Goal: Task Accomplishment & Management: Complete application form

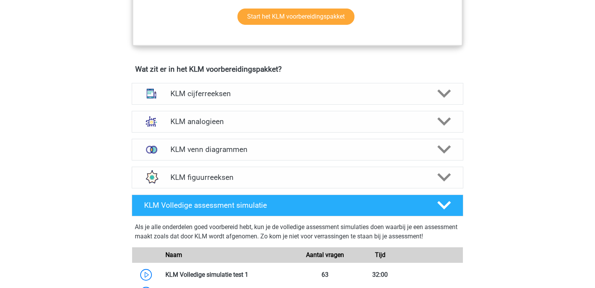
scroll to position [499, 0]
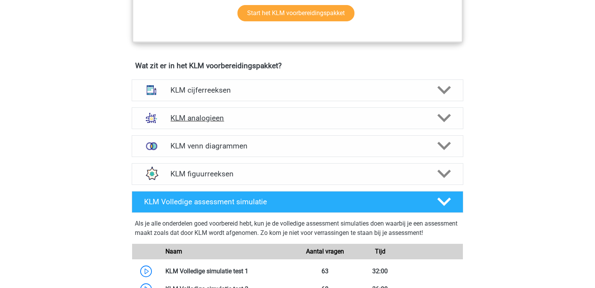
click at [279, 122] on div "KLM analogieen" at bounding box center [297, 118] width 331 height 22
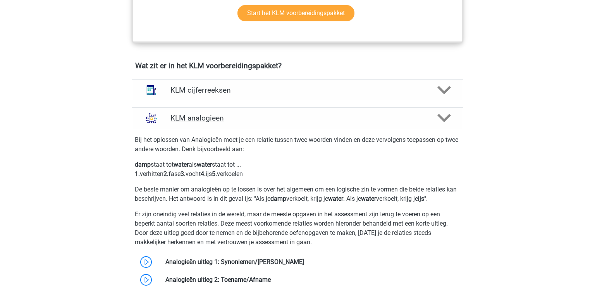
click at [281, 123] on div "KLM analogieen" at bounding box center [297, 118] width 331 height 22
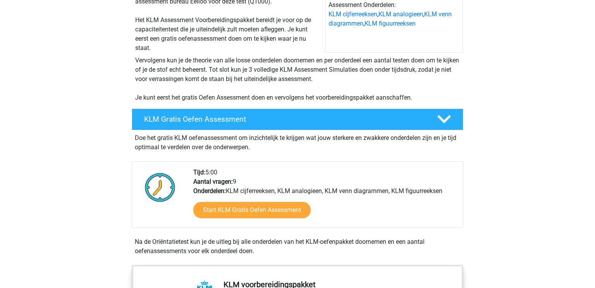
scroll to position [0, 0]
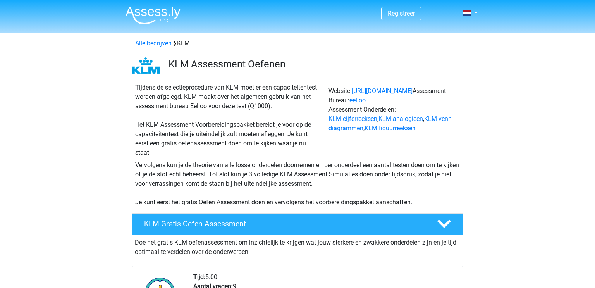
click at [147, 19] on img at bounding box center [152, 15] width 55 height 18
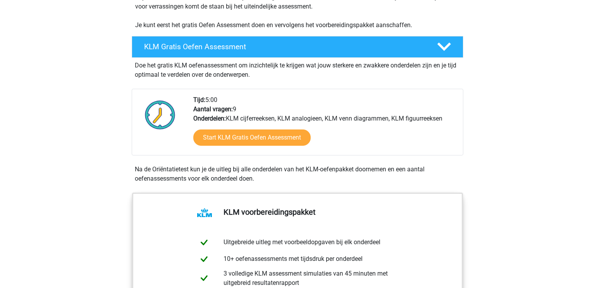
scroll to position [183, 0]
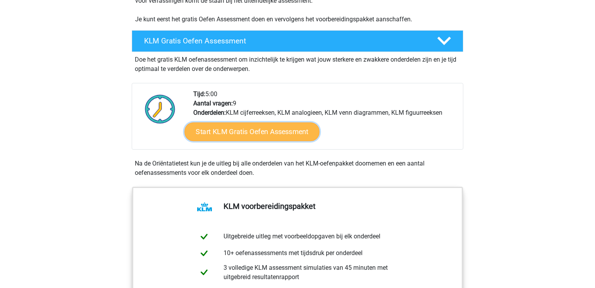
click at [263, 130] on link "Start KLM Gratis Oefen Assessment" at bounding box center [251, 131] width 135 height 19
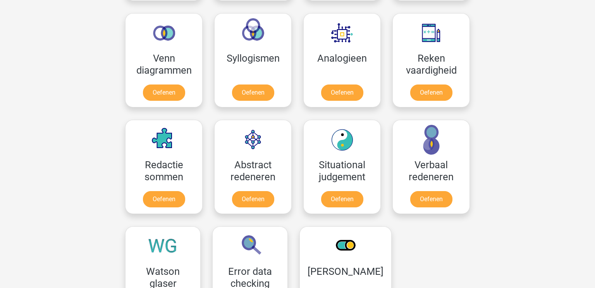
scroll to position [458, 0]
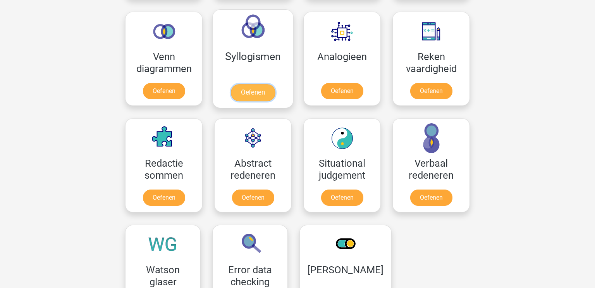
click at [253, 92] on link "Oefenen" at bounding box center [253, 92] width 44 height 17
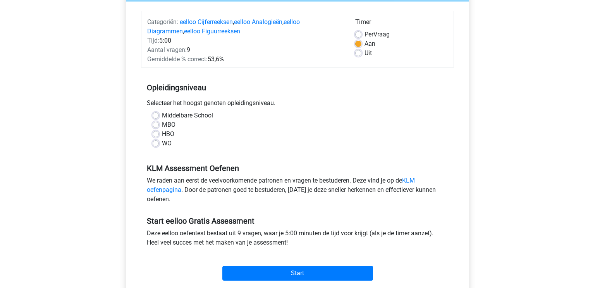
scroll to position [91, 0]
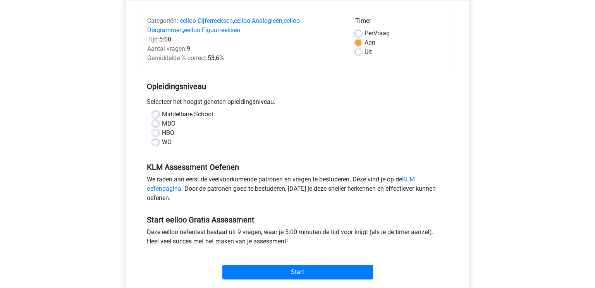
click at [162, 144] on label "WO" at bounding box center [167, 141] width 10 height 9
click at [154, 144] on input "WO" at bounding box center [156, 141] width 6 height 8
radio input "true"
click at [162, 132] on label "HBO" at bounding box center [168, 132] width 12 height 9
click at [157, 132] on input "HBO" at bounding box center [156, 132] width 6 height 8
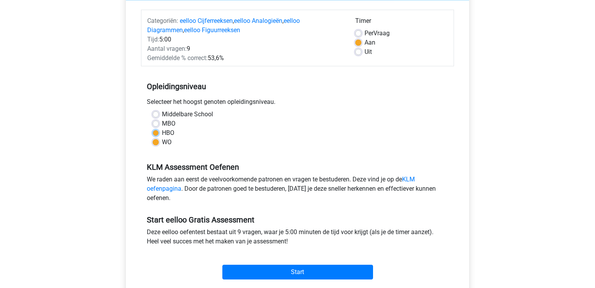
radio input "true"
click at [157, 120] on div "MBO" at bounding box center [298, 123] width 290 height 9
click at [162, 142] on label "WO" at bounding box center [167, 141] width 10 height 9
click at [157, 142] on input "WO" at bounding box center [156, 141] width 6 height 8
radio input "true"
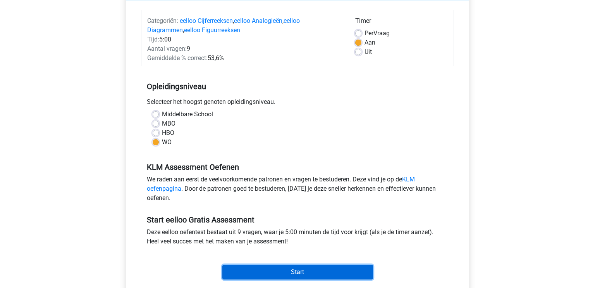
click at [259, 270] on input "Start" at bounding box center [297, 271] width 151 height 15
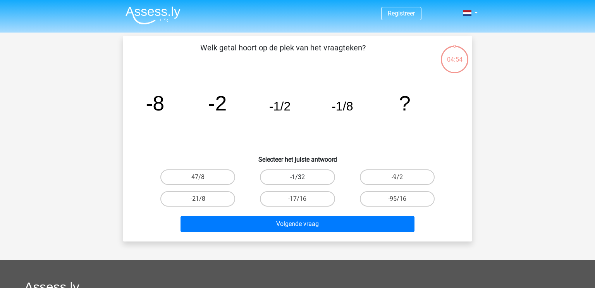
click at [320, 180] on label "-1/32" at bounding box center [297, 176] width 75 height 15
click at [302, 180] on input "-1/32" at bounding box center [299, 179] width 5 height 5
radio input "true"
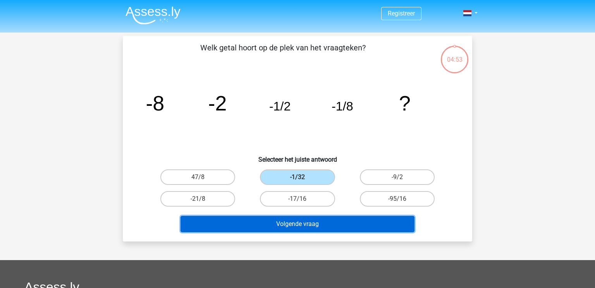
click at [336, 227] on button "Volgende vraag" at bounding box center [297, 224] width 234 height 16
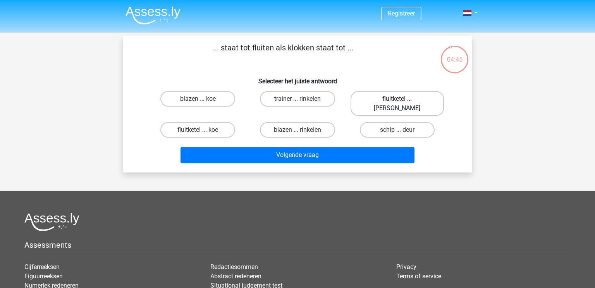
click at [390, 104] on label "fluitketel ... luiden" at bounding box center [396, 103] width 93 height 25
click at [397, 104] on input "fluitketel ... luiden" at bounding box center [399, 101] width 5 height 5
radio input "true"
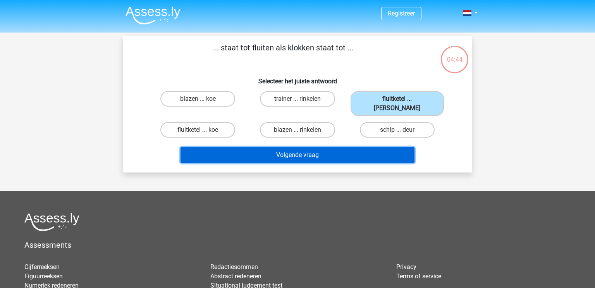
click at [387, 147] on button "Volgende vraag" at bounding box center [297, 155] width 234 height 16
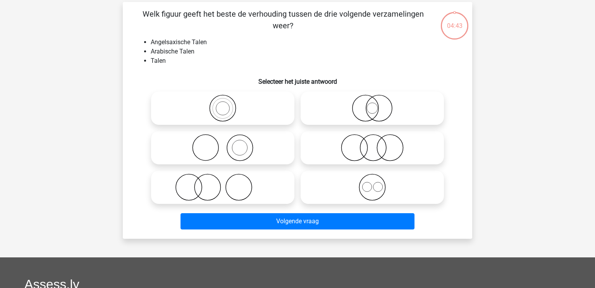
scroll to position [36, 0]
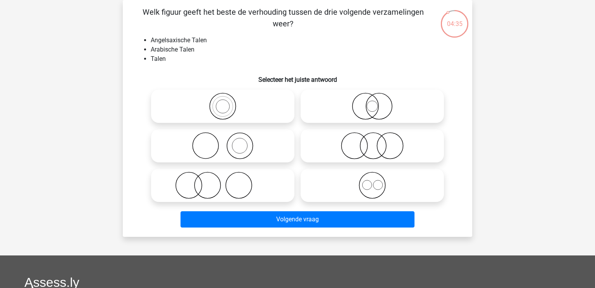
click at [237, 102] on icon at bounding box center [222, 106] width 137 height 27
click at [228, 102] on input "radio" at bounding box center [225, 99] width 5 height 5
radio input "true"
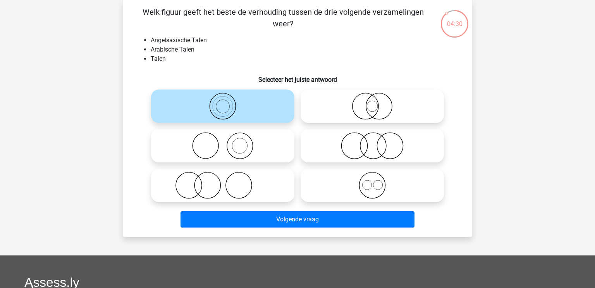
click at [333, 188] on icon at bounding box center [371, 184] width 137 height 27
click at [372, 181] on input "radio" at bounding box center [374, 178] width 5 height 5
radio input "true"
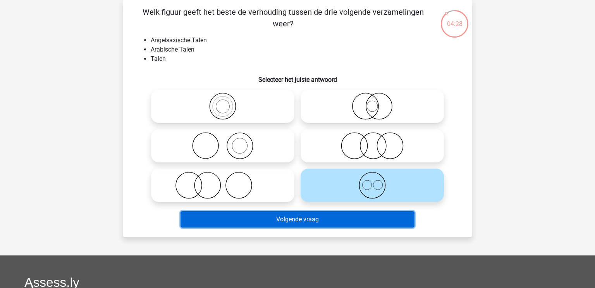
click at [339, 221] on button "Volgende vraag" at bounding box center [297, 219] width 234 height 16
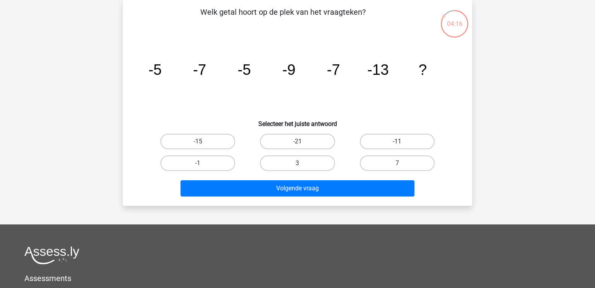
click at [383, 145] on label "-11" at bounding box center [397, 141] width 75 height 15
click at [397, 145] on input "-11" at bounding box center [399, 143] width 5 height 5
radio input "true"
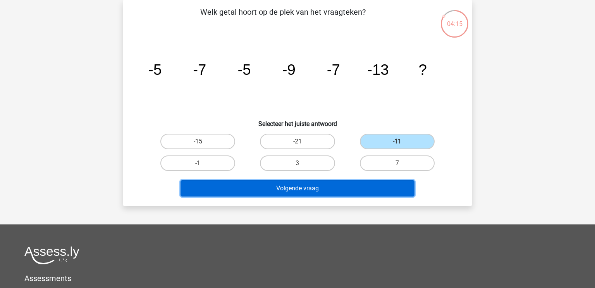
click at [375, 191] on button "Volgende vraag" at bounding box center [297, 188] width 234 height 16
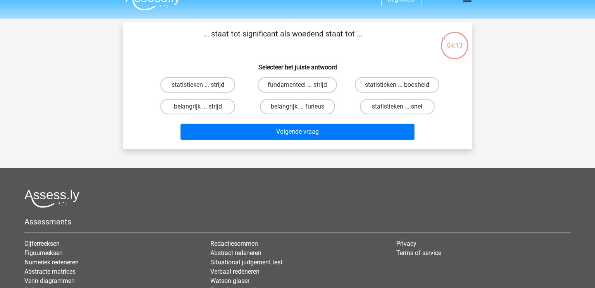
scroll to position [13, 0]
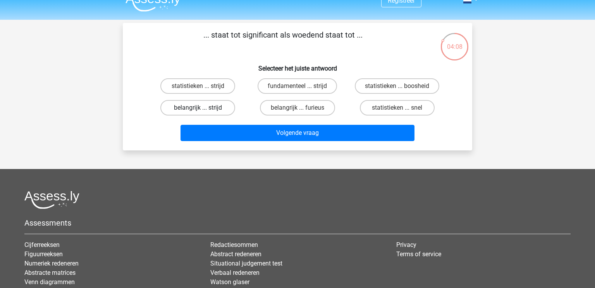
click at [225, 106] on label "belangrijk ... strijd" at bounding box center [197, 107] width 75 height 15
click at [203, 108] on input "belangrijk ... strijd" at bounding box center [200, 110] width 5 height 5
radio input "true"
click at [320, 107] on label "belangrijk ... furieus" at bounding box center [297, 107] width 75 height 15
click at [302, 108] on input "belangrijk ... furieus" at bounding box center [299, 110] width 5 height 5
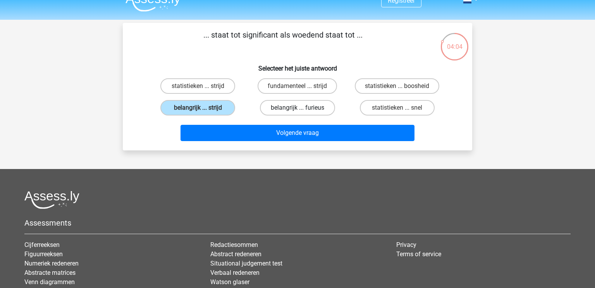
radio input "true"
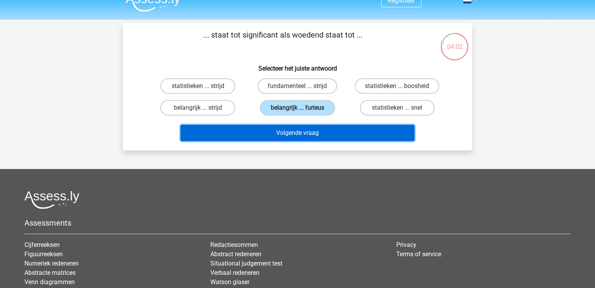
click at [338, 132] on button "Volgende vraag" at bounding box center [297, 133] width 234 height 16
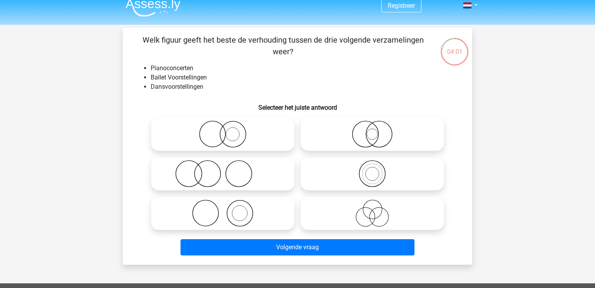
scroll to position [0, 0]
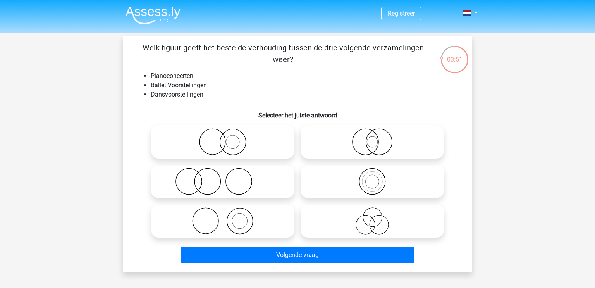
click at [257, 213] on icon at bounding box center [222, 220] width 137 height 27
click at [228, 213] on input "radio" at bounding box center [225, 214] width 5 height 5
radio input "true"
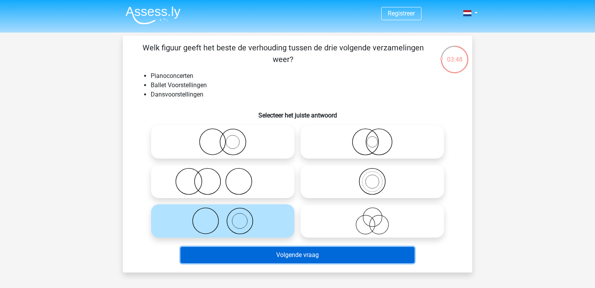
click at [271, 257] on button "Volgende vraag" at bounding box center [297, 255] width 234 height 16
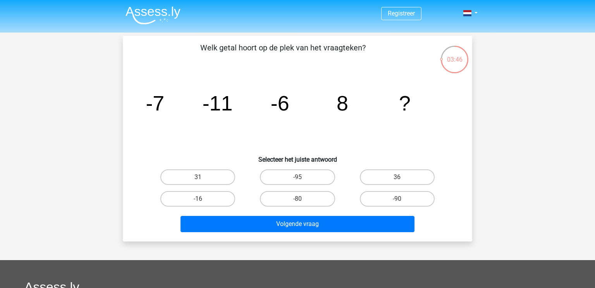
click at [147, 121] on icon "image/svg+xml -7 -11 -6 8 ?" at bounding box center [297, 110] width 312 height 78
click at [209, 199] on label "-16" at bounding box center [197, 198] width 75 height 15
click at [203, 199] on input "-16" at bounding box center [200, 201] width 5 height 5
radio input "true"
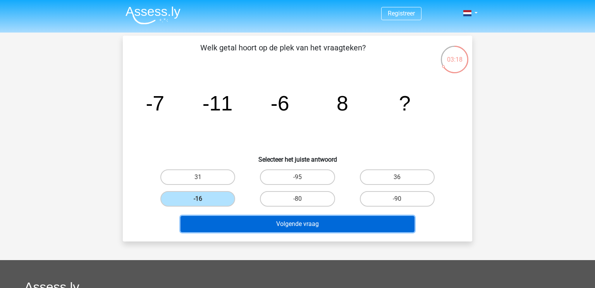
click at [226, 224] on button "Volgende vraag" at bounding box center [297, 224] width 234 height 16
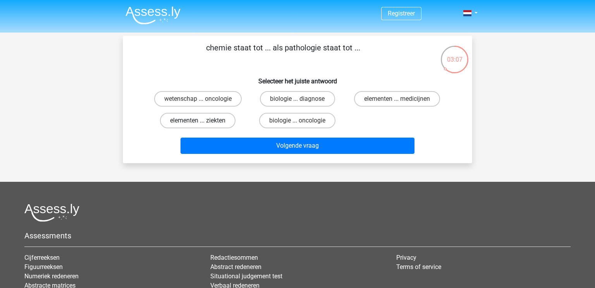
click at [220, 119] on label "elementen ... ziekten" at bounding box center [197, 120] width 75 height 15
click at [203, 120] on input "elementen ... ziekten" at bounding box center [200, 122] width 5 height 5
radio input "true"
click at [370, 100] on label "elementen ... medicijnen" at bounding box center [397, 98] width 86 height 15
click at [397, 100] on input "elementen ... medicijnen" at bounding box center [399, 101] width 5 height 5
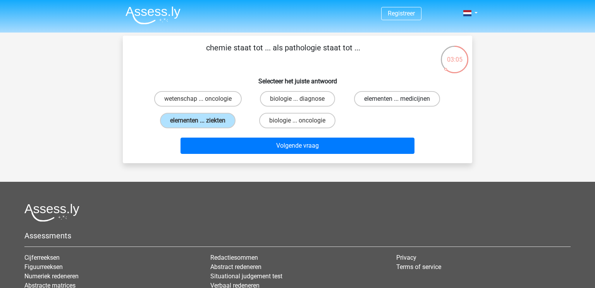
radio input "true"
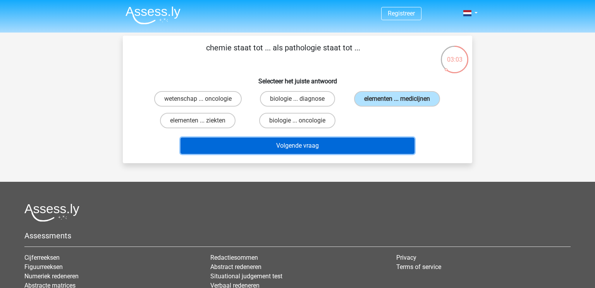
click at [375, 144] on button "Volgende vraag" at bounding box center [297, 145] width 234 height 16
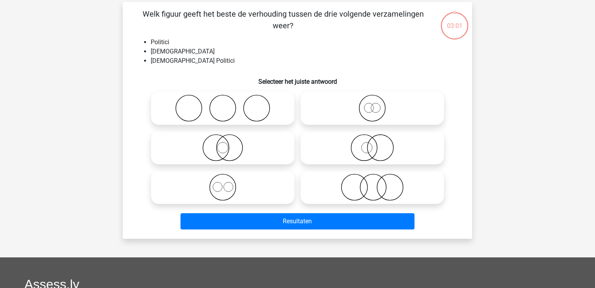
scroll to position [36, 0]
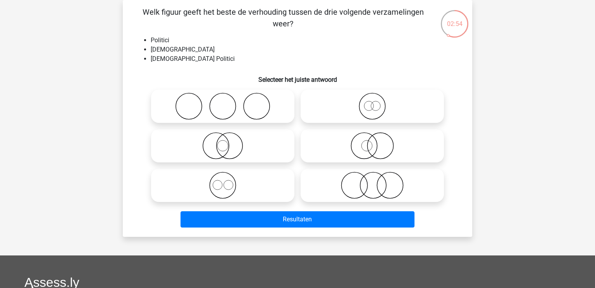
click at [266, 146] on icon at bounding box center [222, 145] width 137 height 27
click at [228, 142] on input "radio" at bounding box center [225, 139] width 5 height 5
radio input "true"
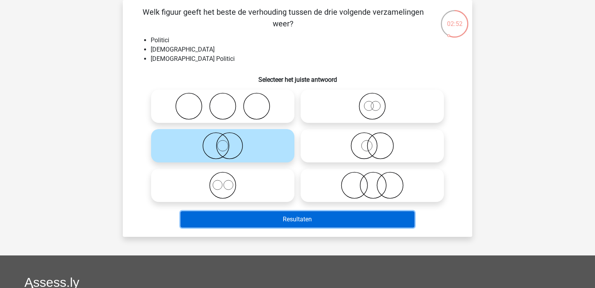
click at [298, 220] on button "Resultaten" at bounding box center [297, 219] width 234 height 16
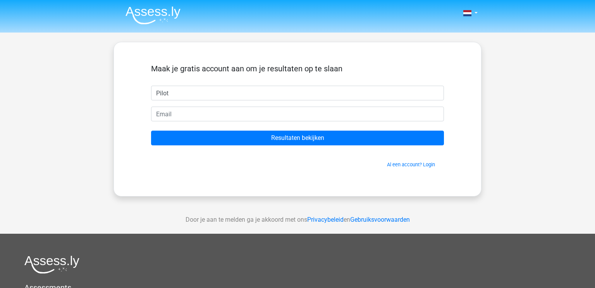
type input "Pilot"
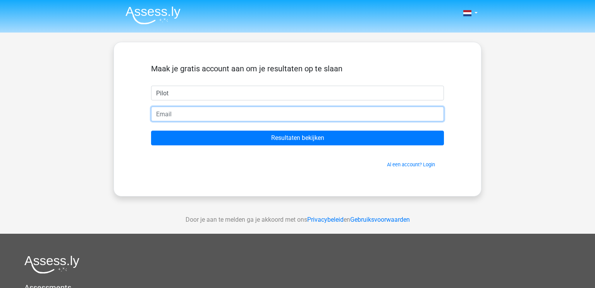
click at [324, 117] on input "email" at bounding box center [297, 113] width 293 height 15
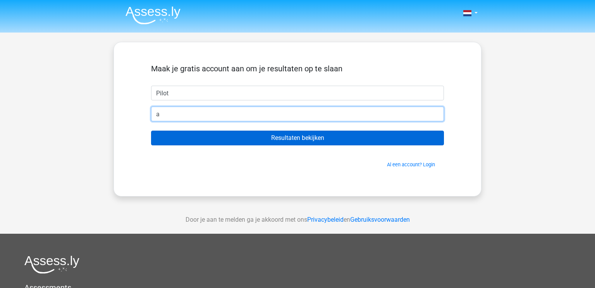
type input "allemaaltroep00@gmail.com"
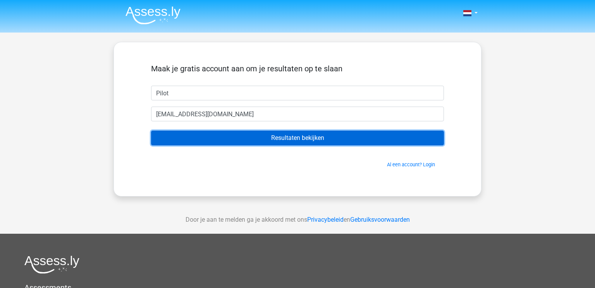
click at [240, 137] on input "Resultaten bekijken" at bounding box center [297, 137] width 293 height 15
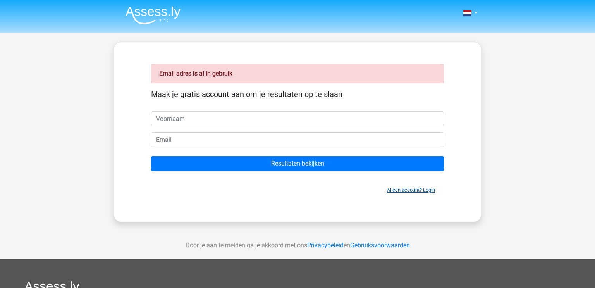
click at [415, 189] on link "Al een account? Login" at bounding box center [411, 190] width 48 height 6
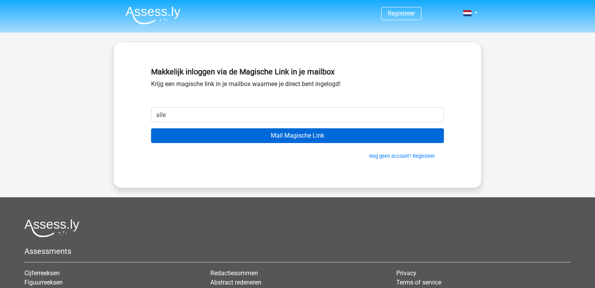
type input "[EMAIL_ADDRESS][DOMAIN_NAME]"
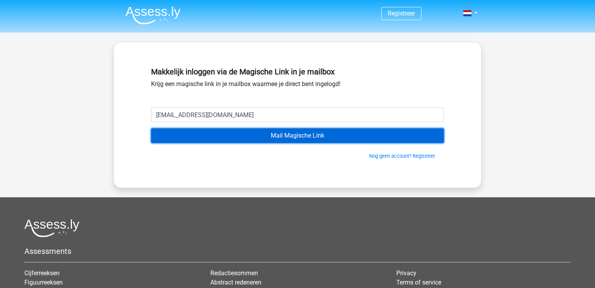
click at [251, 136] on input "Mail Magische Link" at bounding box center [297, 135] width 293 height 15
